Goal: Navigation & Orientation: Understand site structure

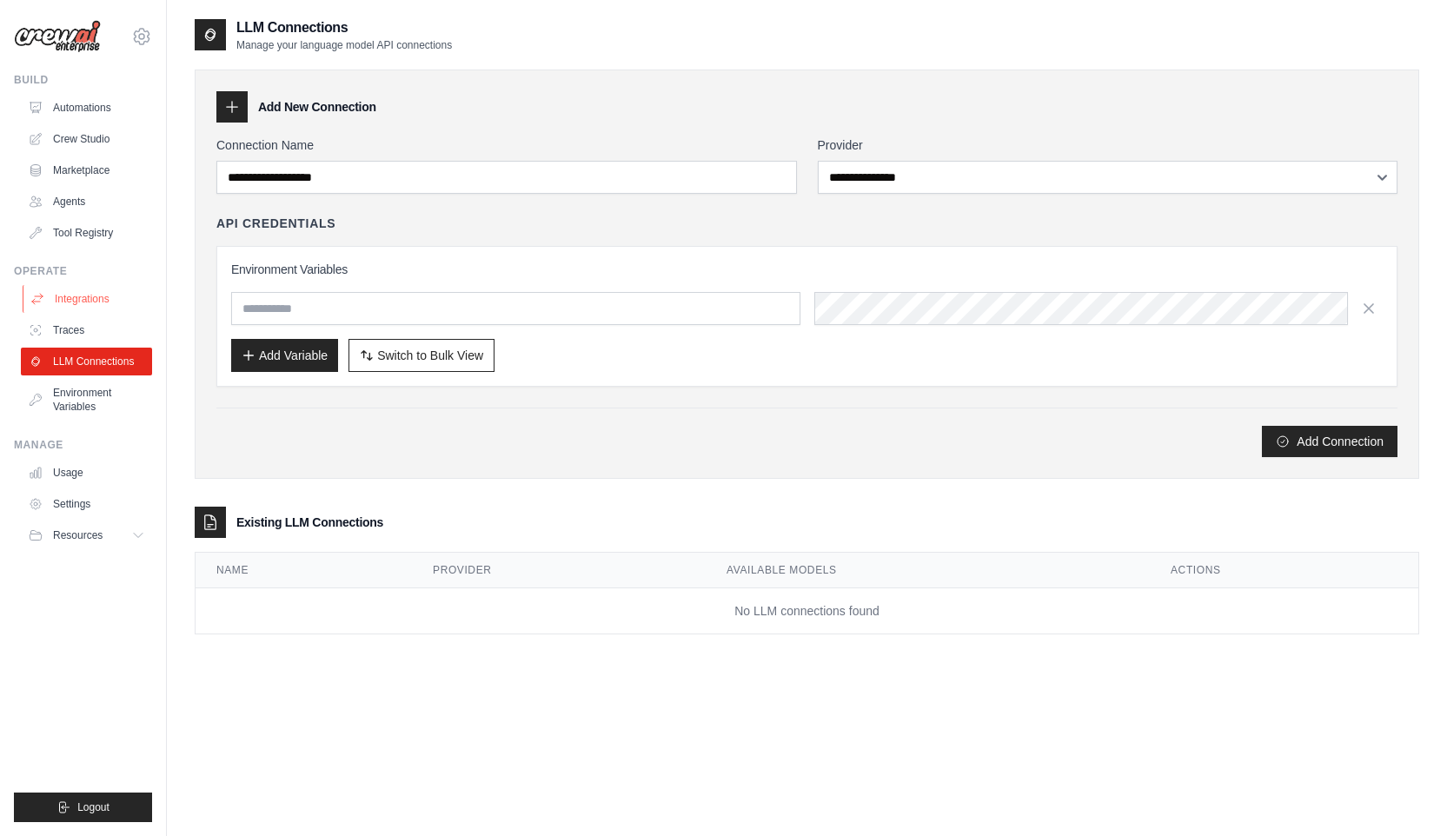
click at [104, 294] on link "Integrations" at bounding box center [88, 299] width 131 height 28
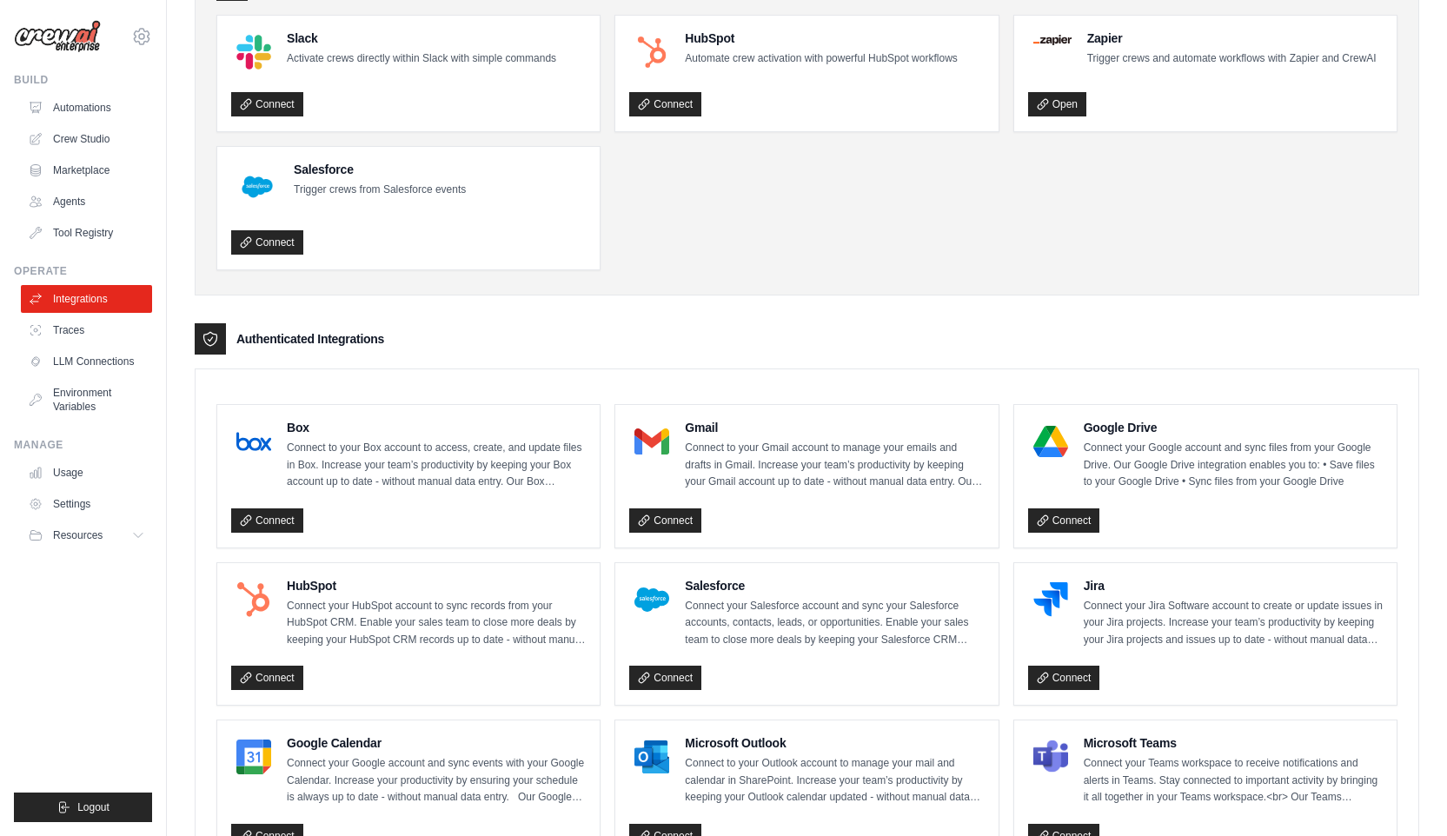
scroll to position [128, 0]
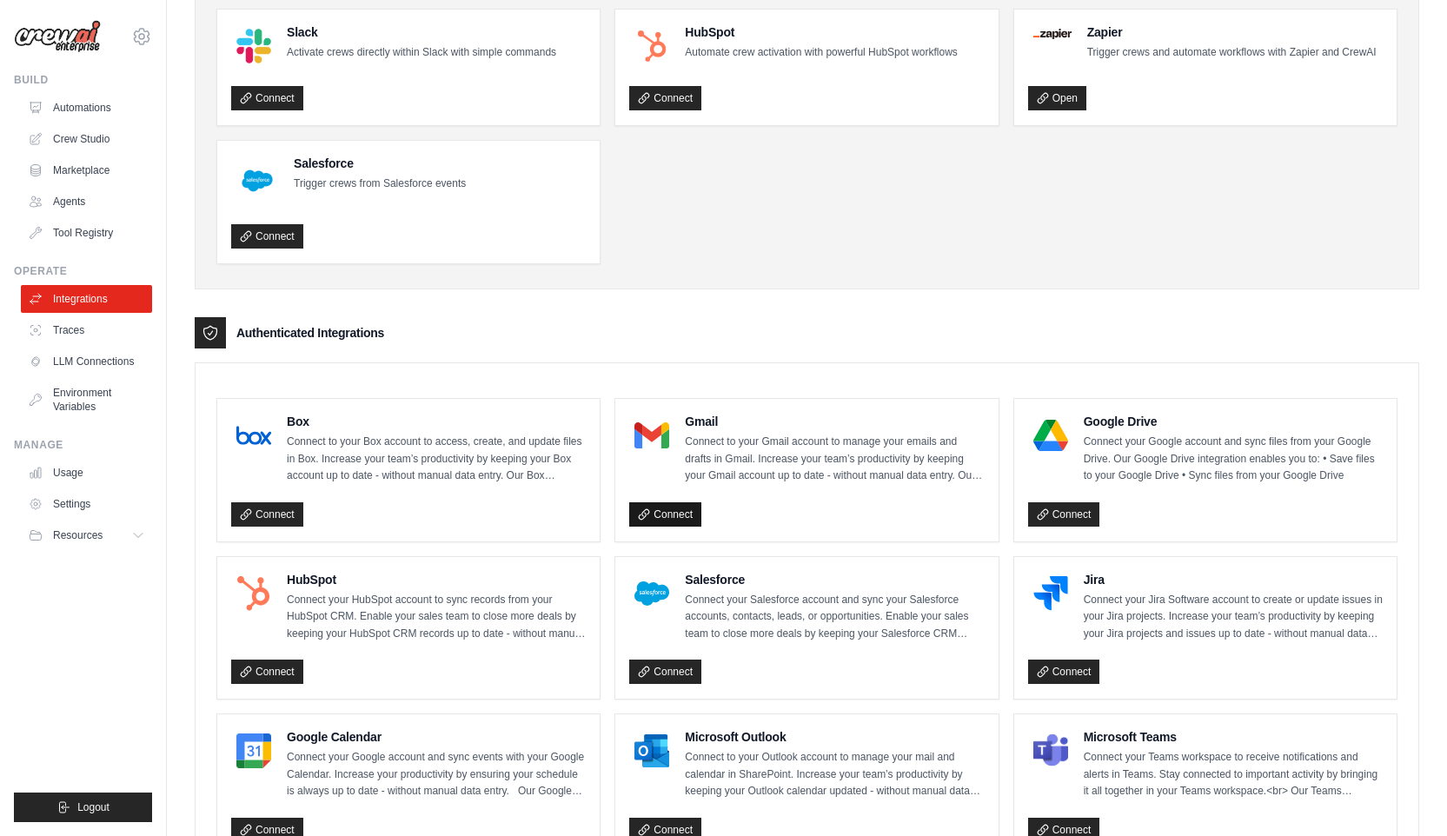
click at [650, 502] on link "Connect" at bounding box center [665, 514] width 72 height 24
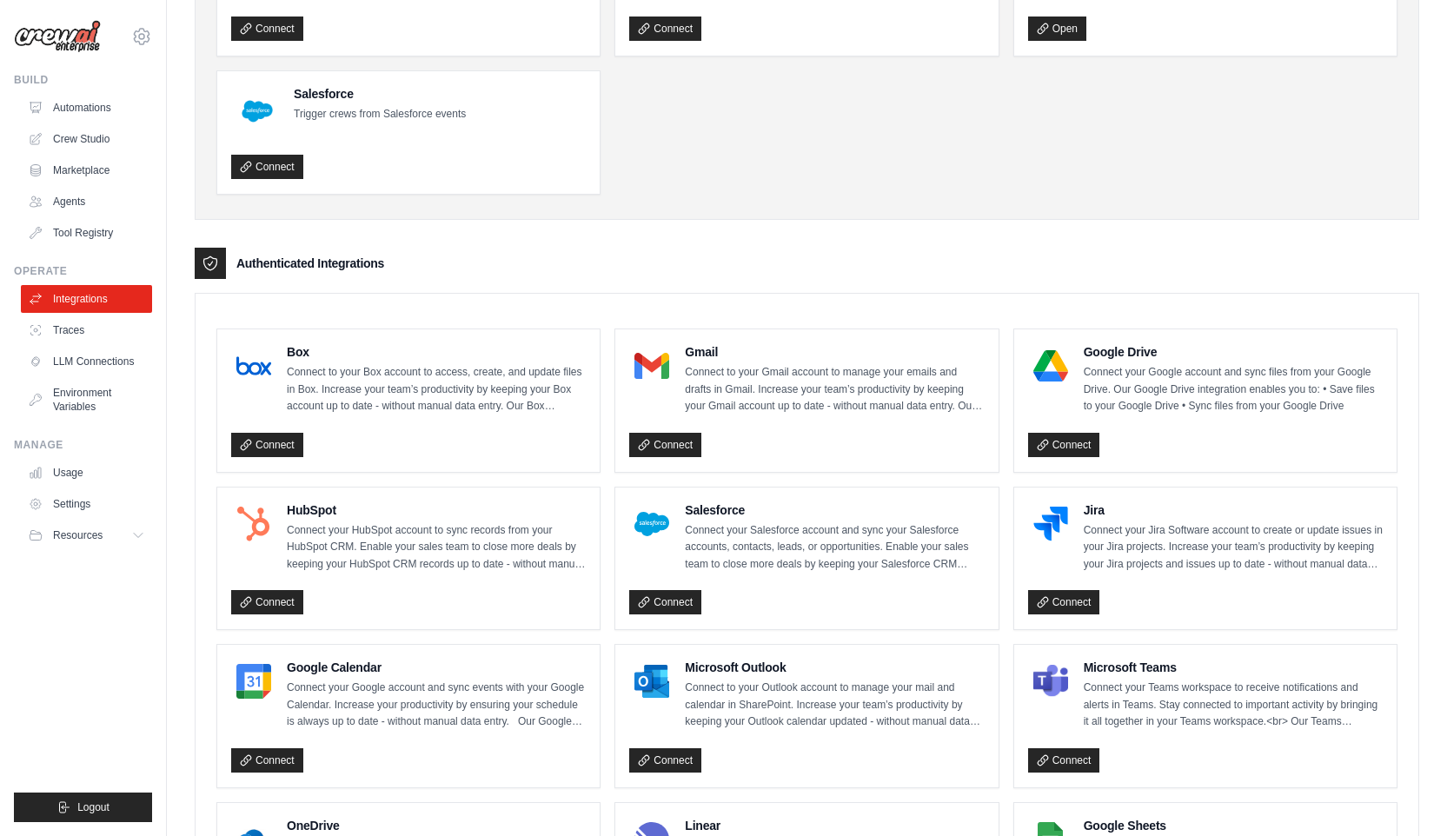
scroll to position [204, 0]
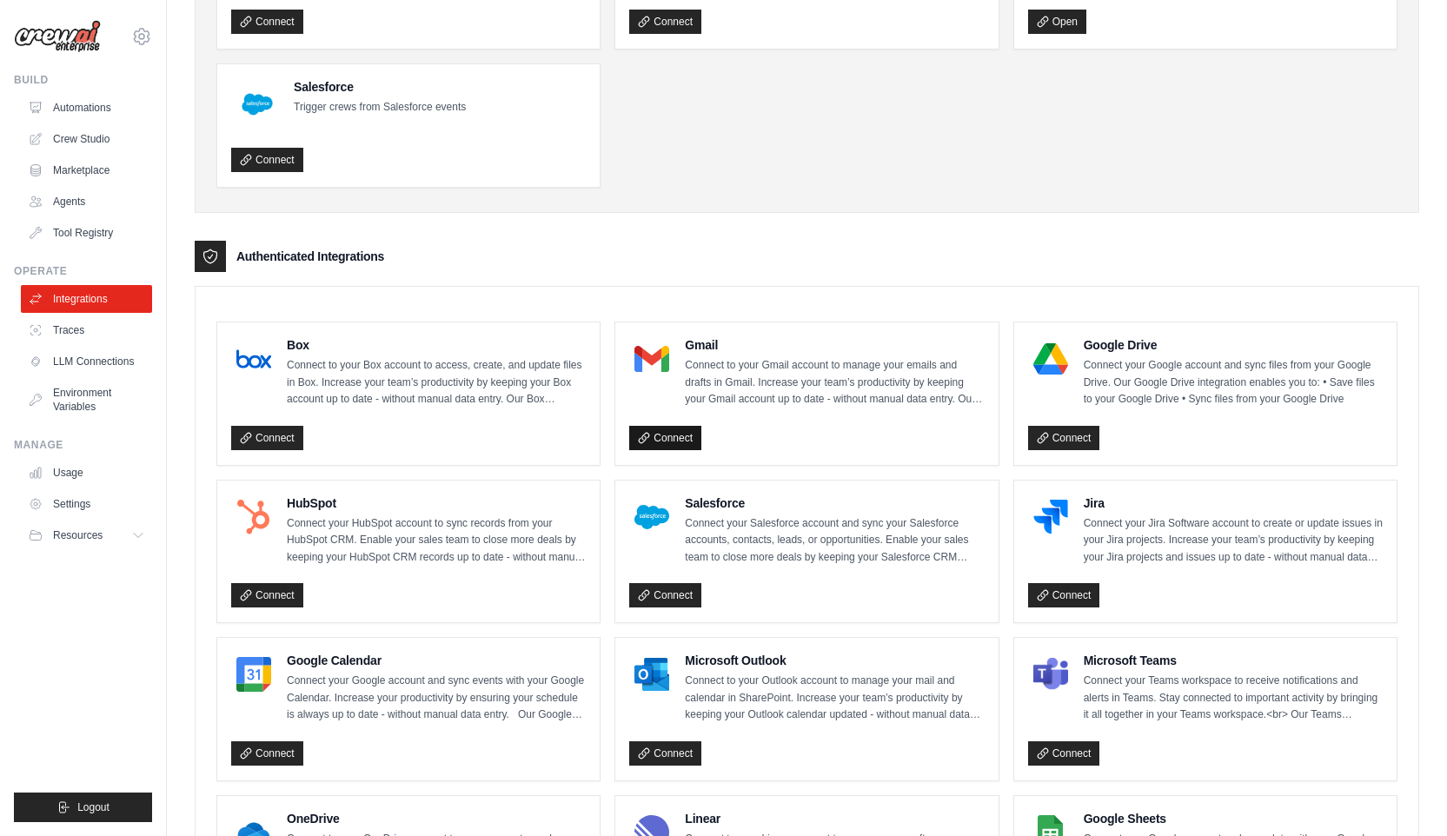
click at [690, 426] on link "Connect" at bounding box center [665, 438] width 72 height 24
click at [60, 405] on link "Environment Variables" at bounding box center [88, 400] width 131 height 42
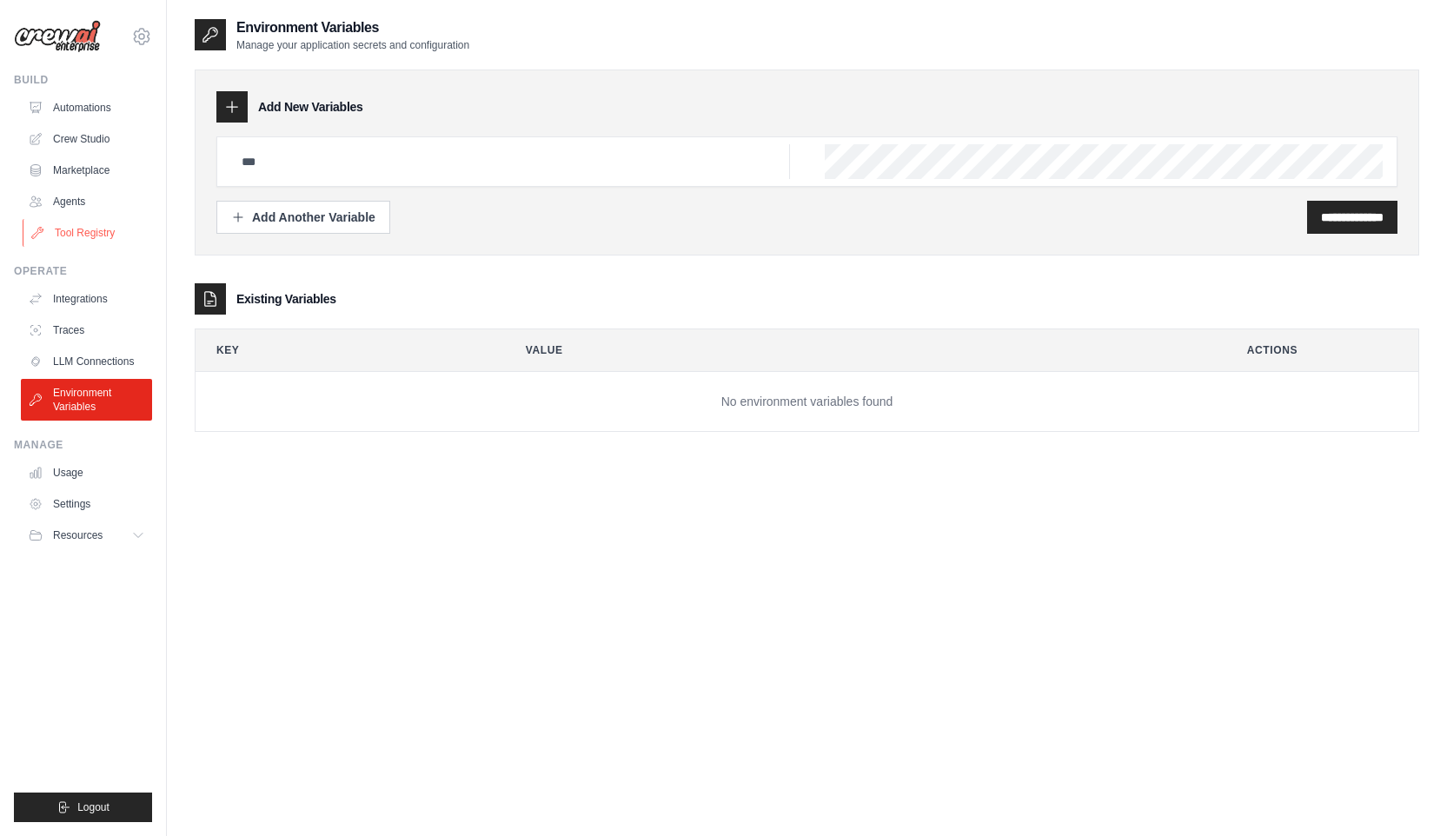
click at [91, 229] on link "Tool Registry" at bounding box center [88, 233] width 131 height 28
